Goal: Task Accomplishment & Management: Use online tool/utility

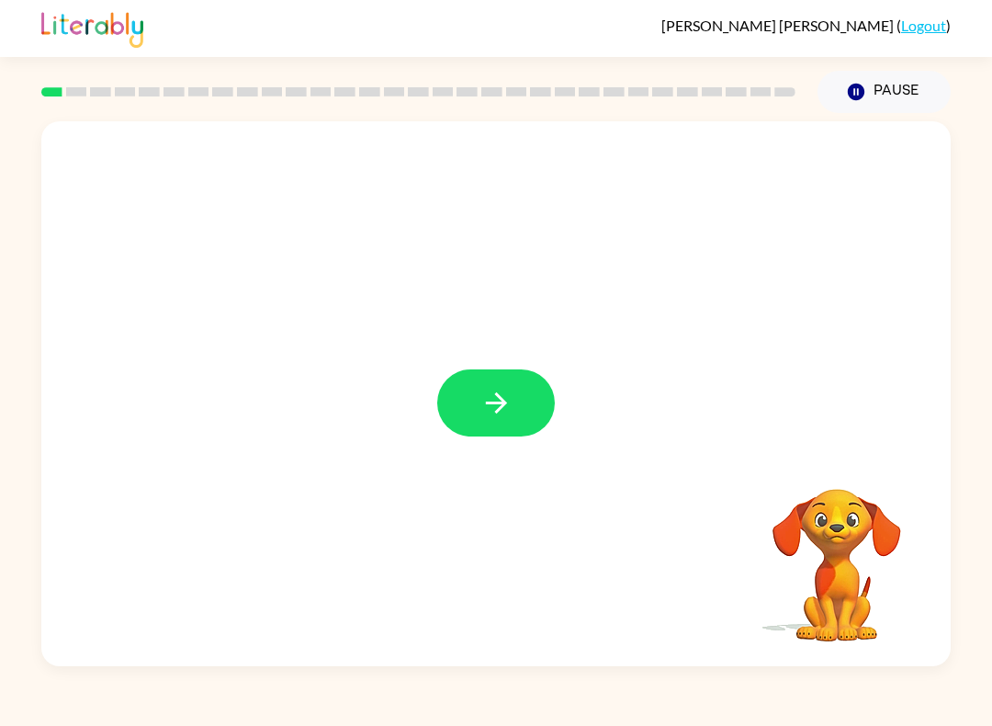
click at [533, 387] on button "button" at bounding box center [496, 402] width 118 height 67
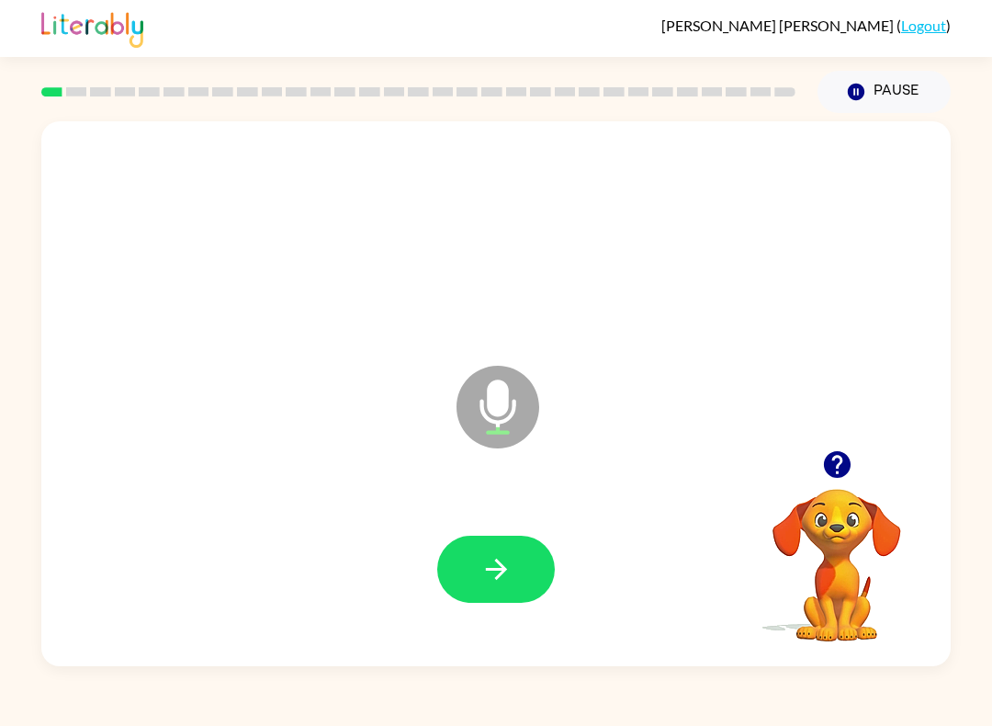
click at [499, 560] on icon "button" at bounding box center [497, 569] width 32 height 32
click at [504, 600] on button "button" at bounding box center [496, 569] width 118 height 67
click at [494, 571] on icon "button" at bounding box center [495, 569] width 21 height 21
click at [867, 100] on button "Pause Pause" at bounding box center [884, 92] width 133 height 42
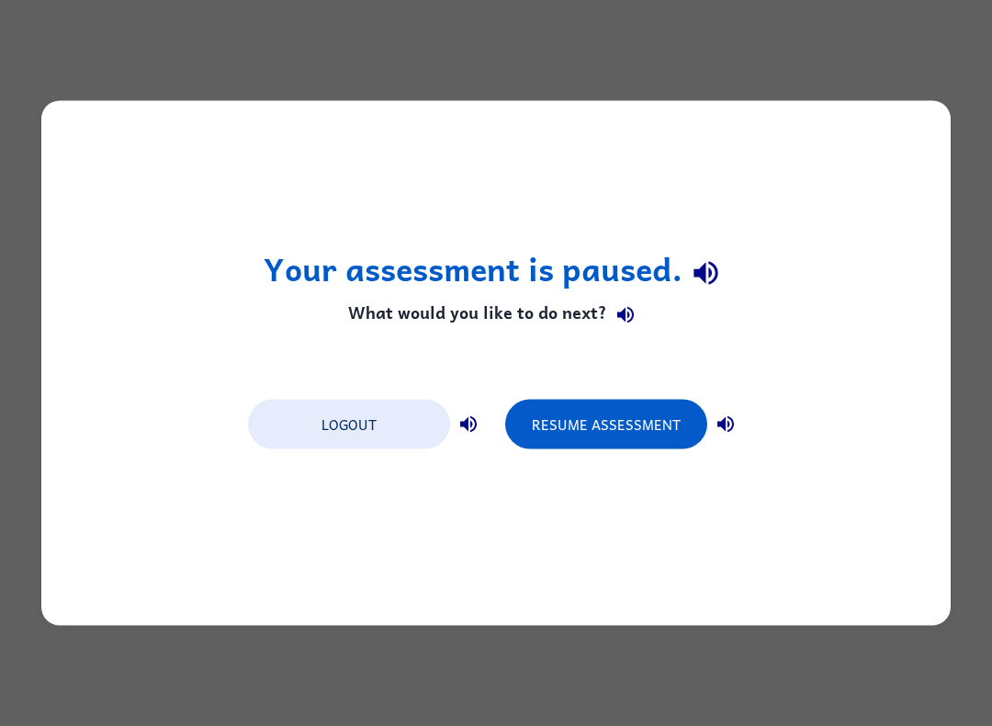
click at [600, 424] on button "Resume Assessment" at bounding box center [606, 425] width 202 height 50
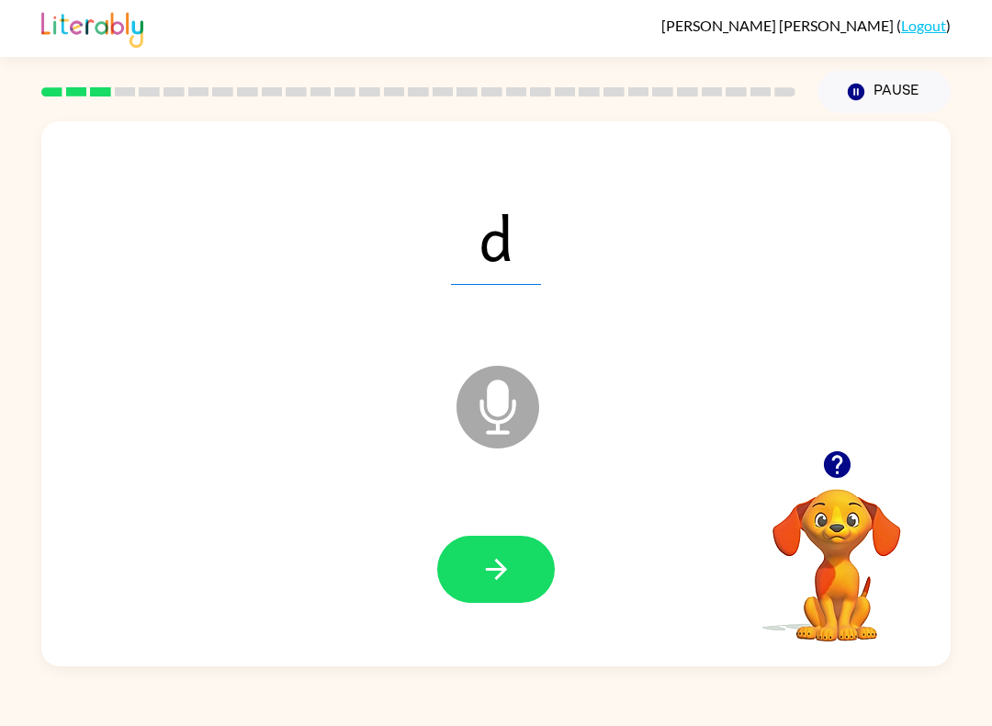
click at [515, 579] on button "button" at bounding box center [496, 569] width 118 height 67
click at [540, 571] on button "button" at bounding box center [496, 569] width 118 height 67
click at [550, 539] on div at bounding box center [496, 569] width 118 height 67
click at [499, 572] on icon "button" at bounding box center [497, 569] width 32 height 32
click at [471, 595] on button "button" at bounding box center [496, 569] width 118 height 67
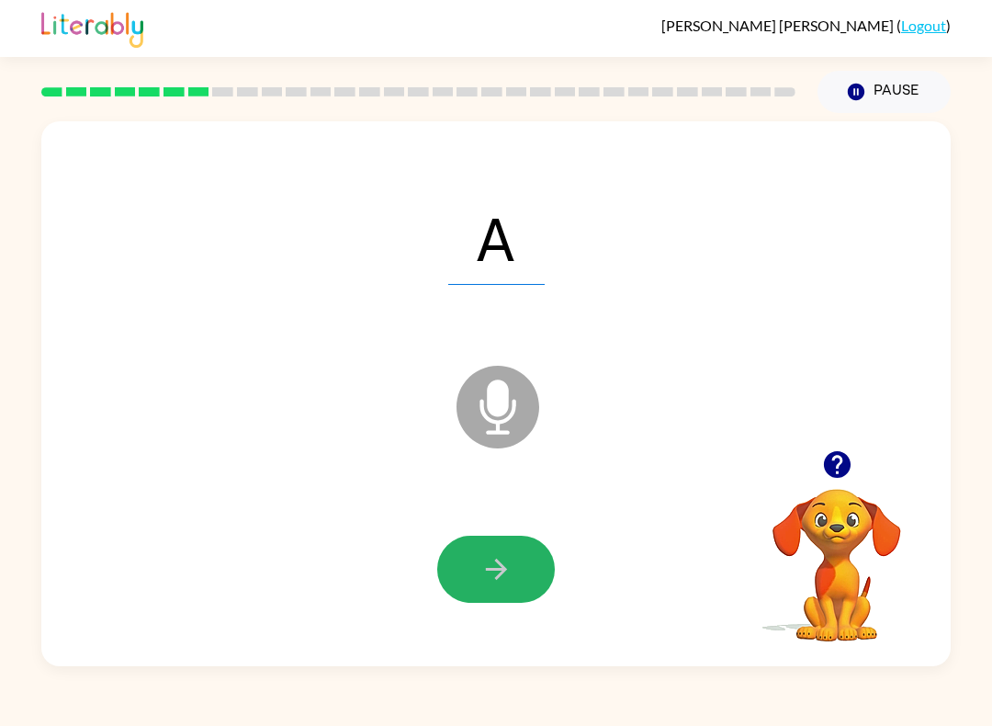
click at [483, 585] on icon "button" at bounding box center [497, 569] width 32 height 32
click at [483, 585] on div at bounding box center [496, 569] width 118 height 67
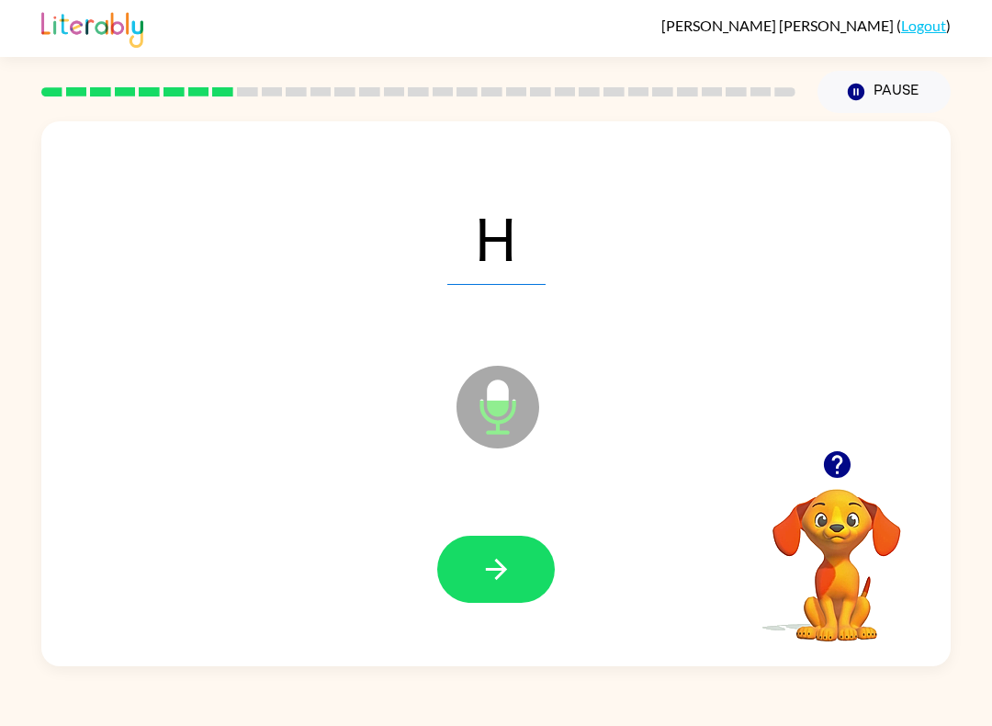
click at [470, 567] on button "button" at bounding box center [496, 569] width 118 height 67
click at [488, 553] on button "button" at bounding box center [496, 569] width 118 height 67
click at [498, 600] on button "button" at bounding box center [496, 569] width 118 height 67
click at [448, 544] on button "button" at bounding box center [496, 569] width 118 height 67
click at [487, 596] on button "button" at bounding box center [496, 569] width 118 height 67
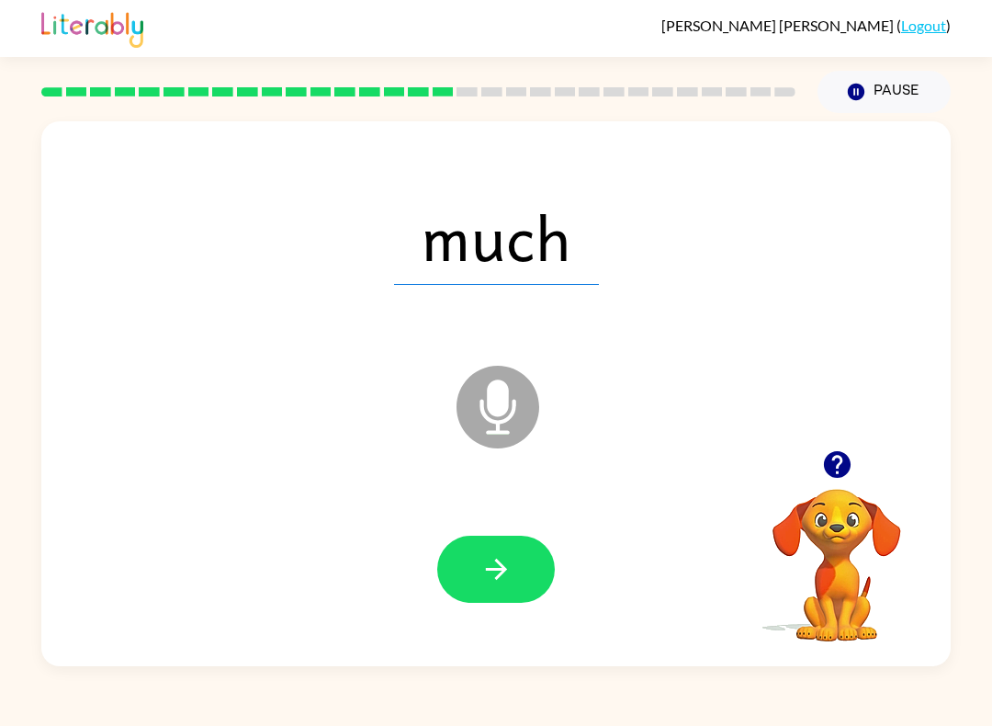
click at [470, 565] on button "button" at bounding box center [496, 569] width 118 height 67
click at [487, 571] on icon "button" at bounding box center [495, 569] width 21 height 21
click at [504, 572] on icon "button" at bounding box center [495, 569] width 21 height 21
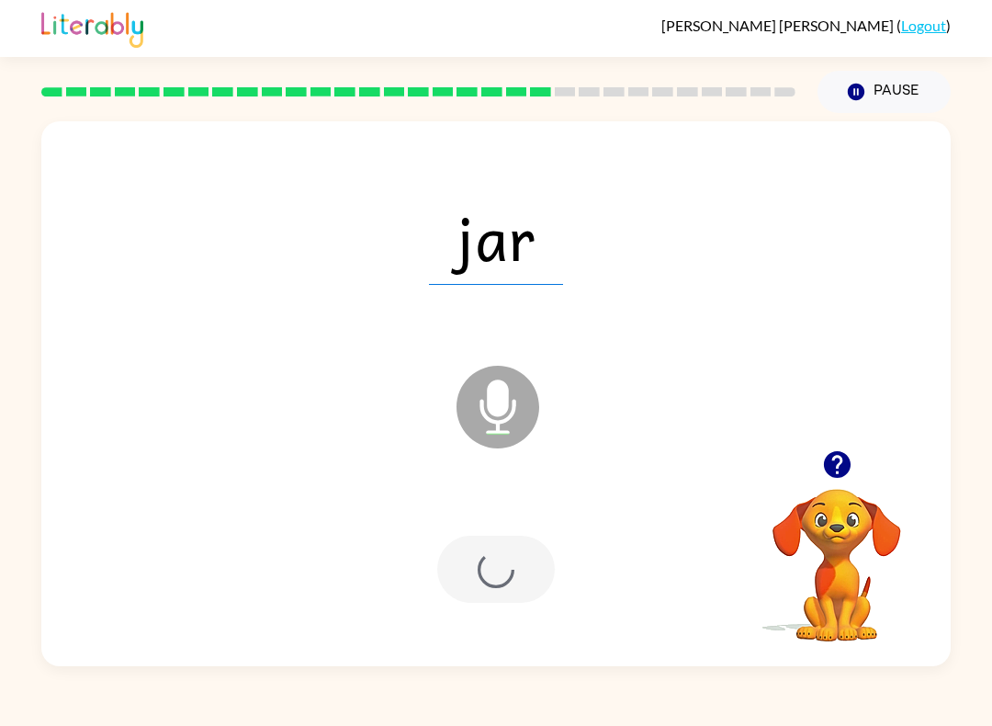
click at [565, 579] on div at bounding box center [496, 569] width 873 height 157
click at [509, 614] on div at bounding box center [496, 569] width 873 height 157
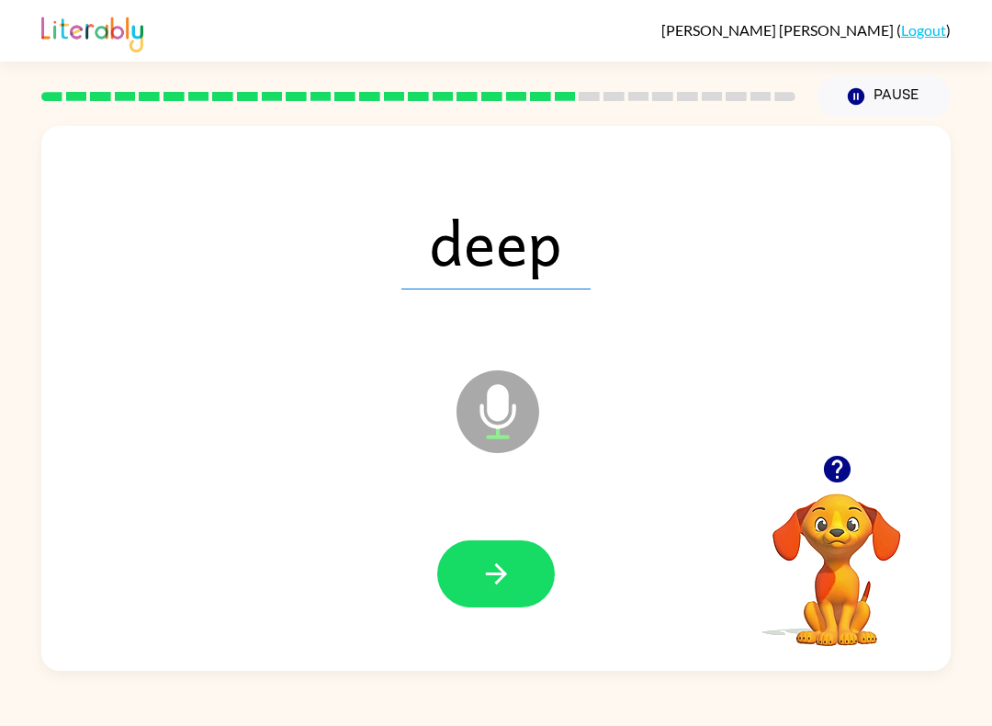
click at [573, 583] on div at bounding box center [496, 569] width 873 height 157
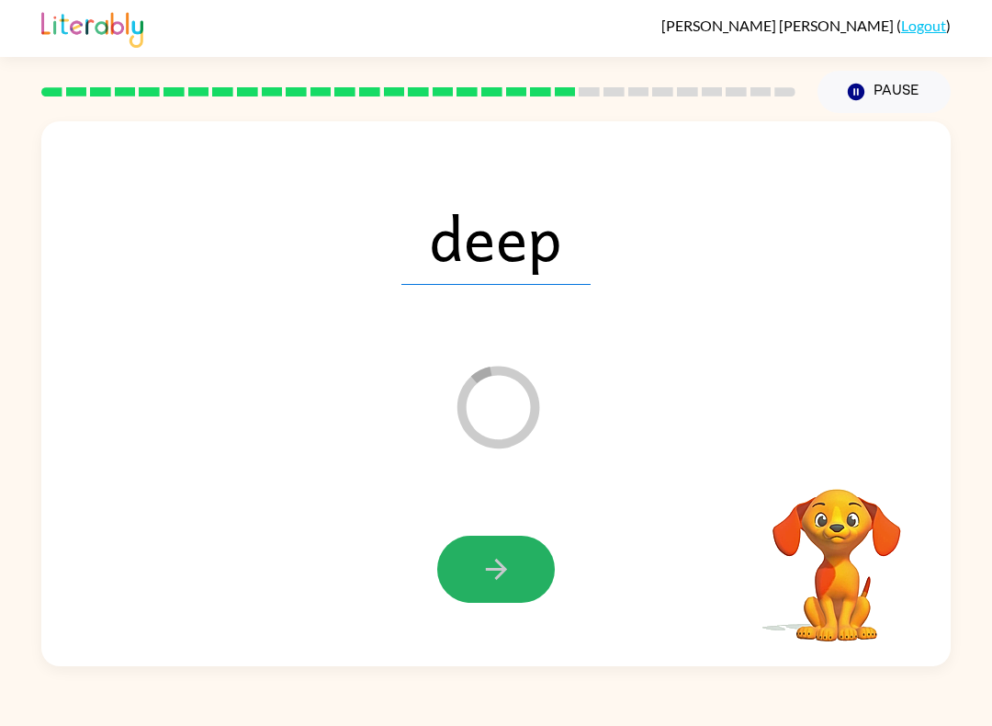
click at [467, 585] on button "button" at bounding box center [496, 569] width 118 height 67
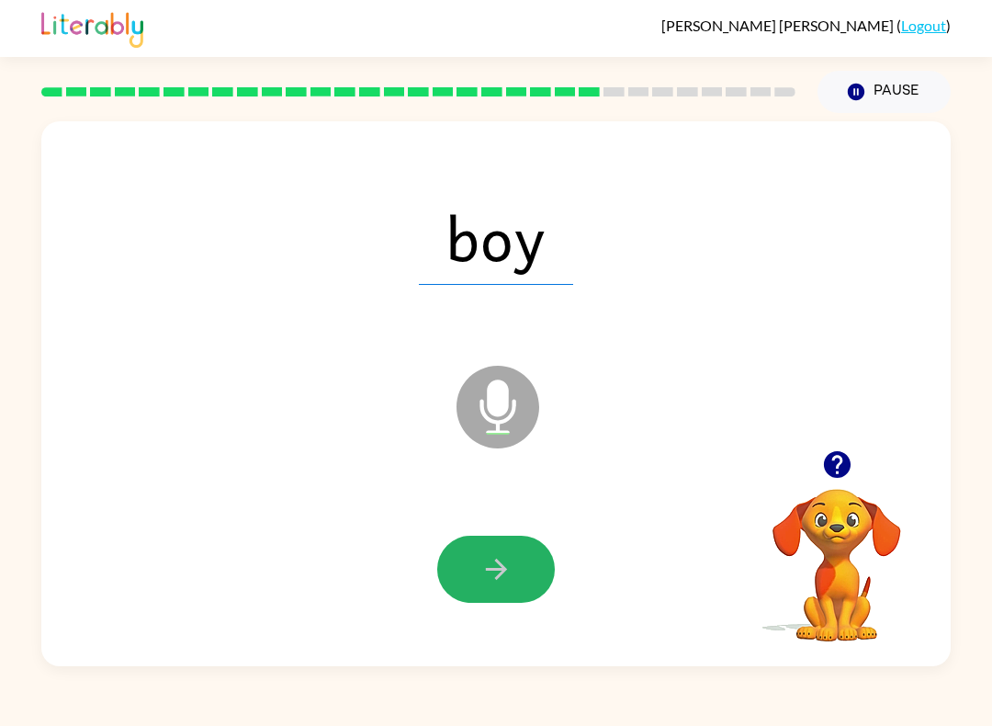
click at [472, 564] on button "button" at bounding box center [496, 569] width 118 height 67
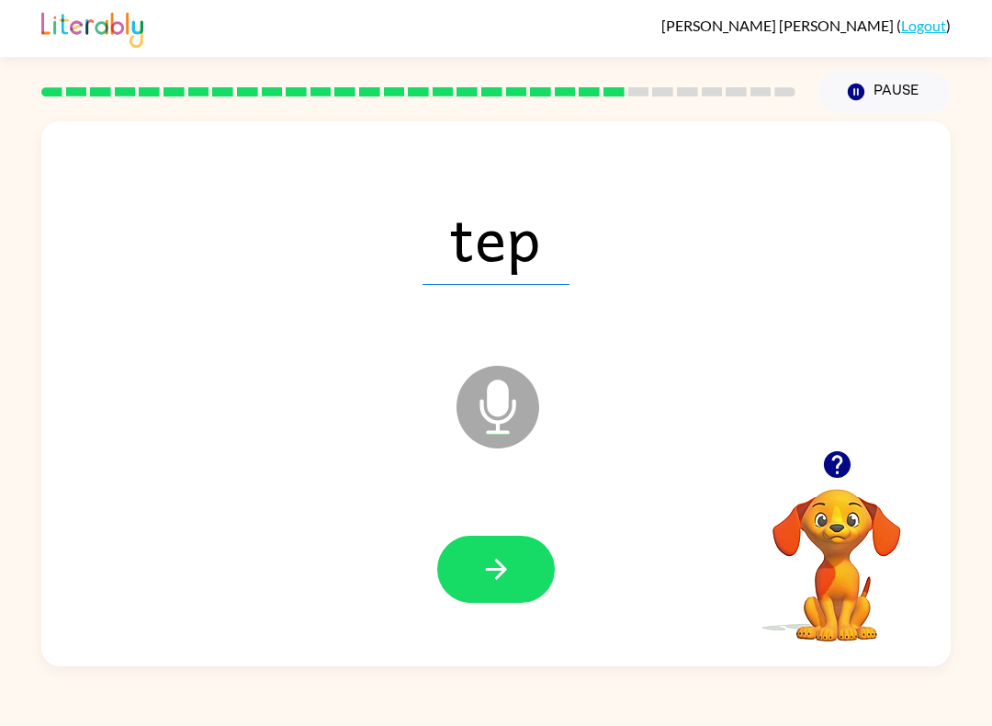
click at [460, 545] on button "button" at bounding box center [496, 569] width 118 height 67
click at [517, 594] on button "button" at bounding box center [496, 569] width 118 height 67
click at [524, 584] on button "button" at bounding box center [496, 569] width 118 height 67
click at [481, 557] on icon "button" at bounding box center [497, 569] width 32 height 32
click at [520, 601] on button "button" at bounding box center [496, 569] width 118 height 67
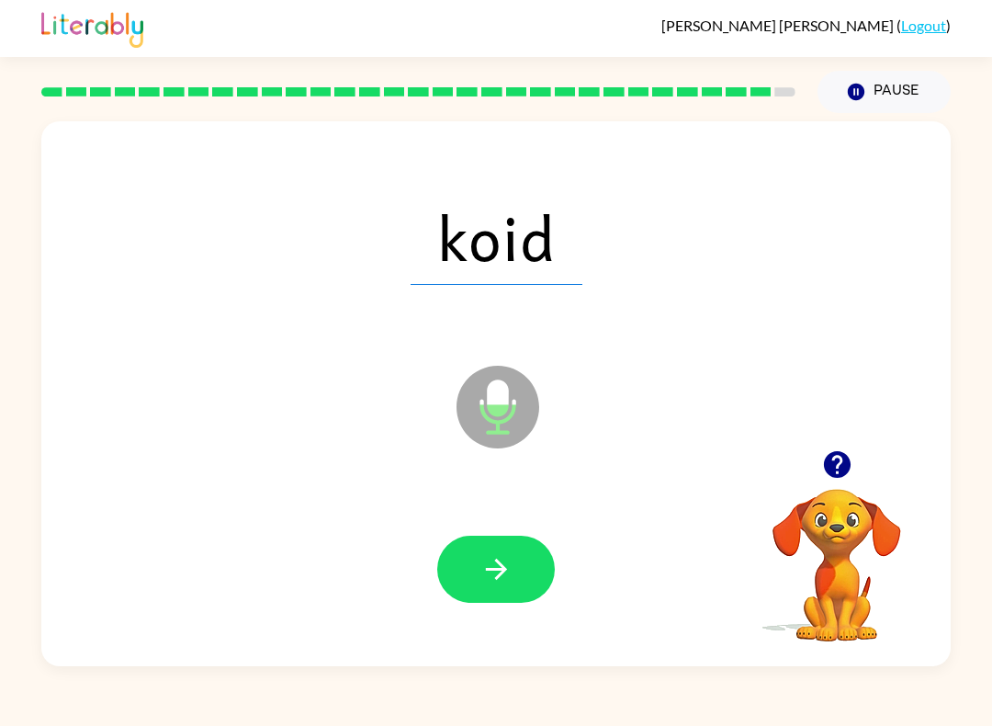
click at [520, 547] on button "button" at bounding box center [496, 569] width 118 height 67
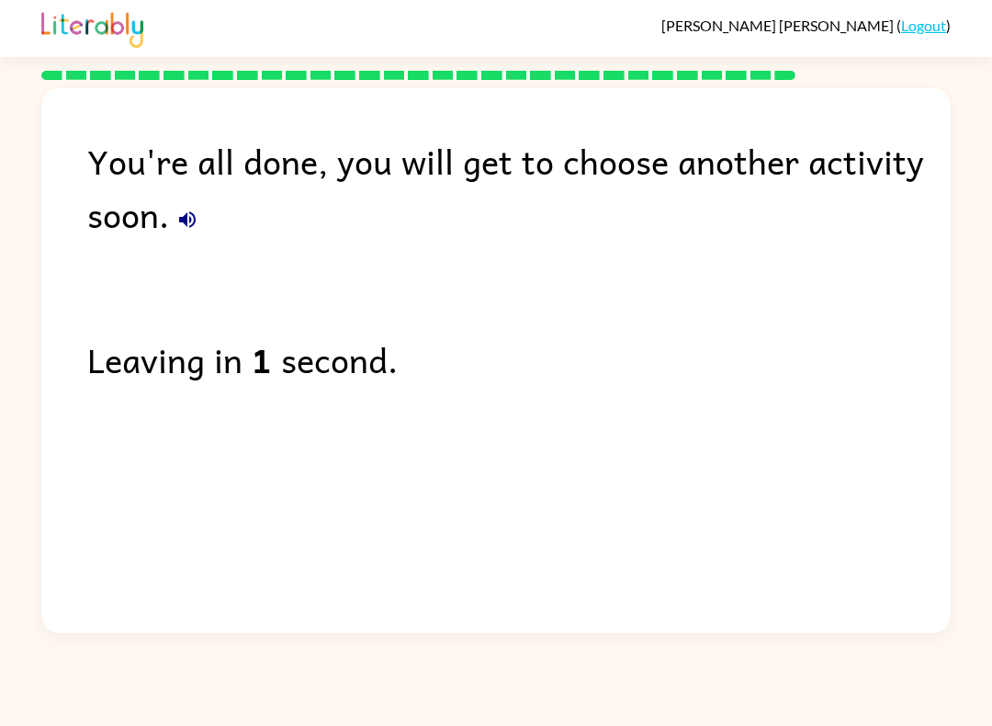
click at [934, 32] on link "Logout" at bounding box center [923, 25] width 45 height 17
